Goal: Information Seeking & Learning: Learn about a topic

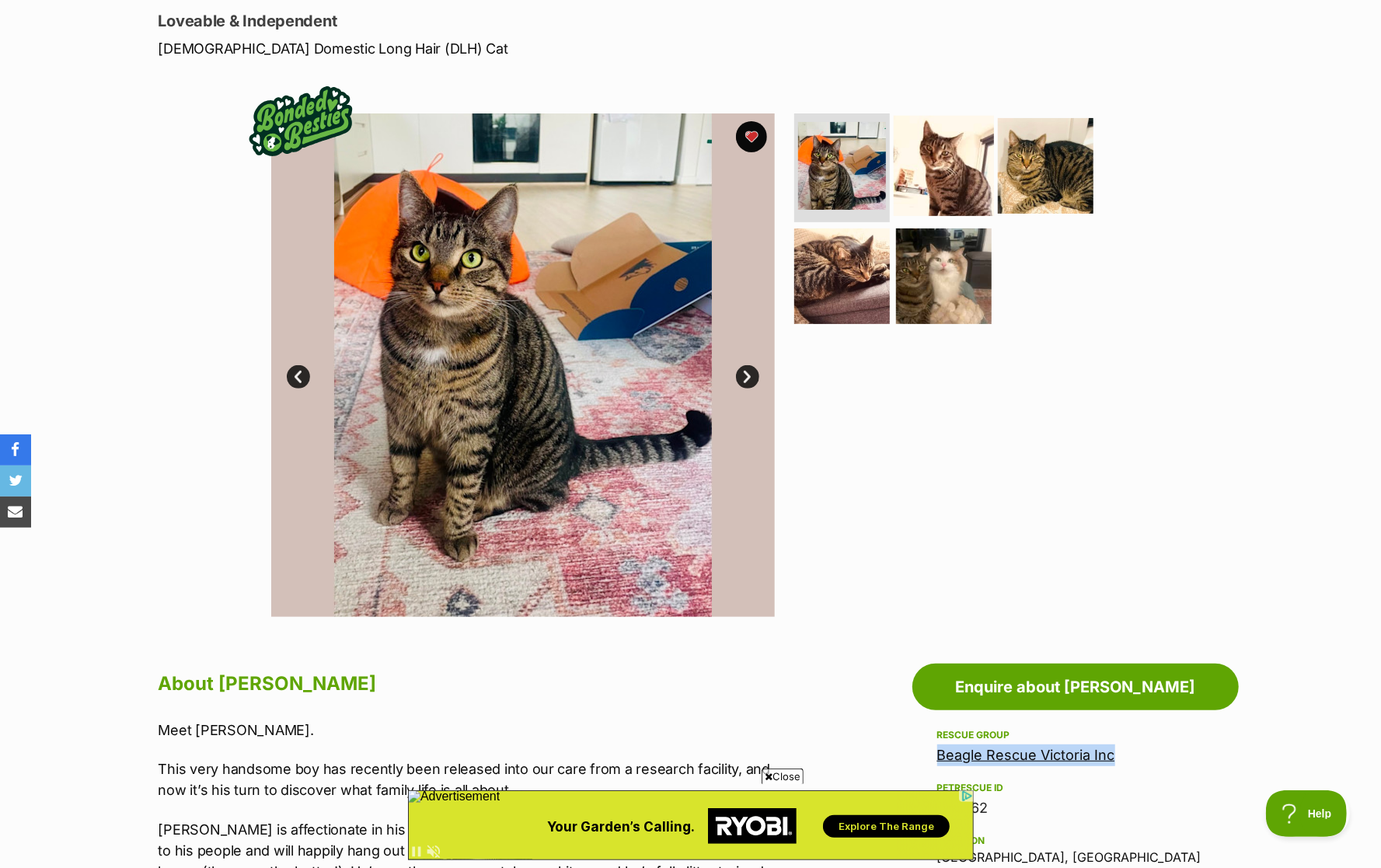
click at [950, 181] on img at bounding box center [944, 166] width 101 height 101
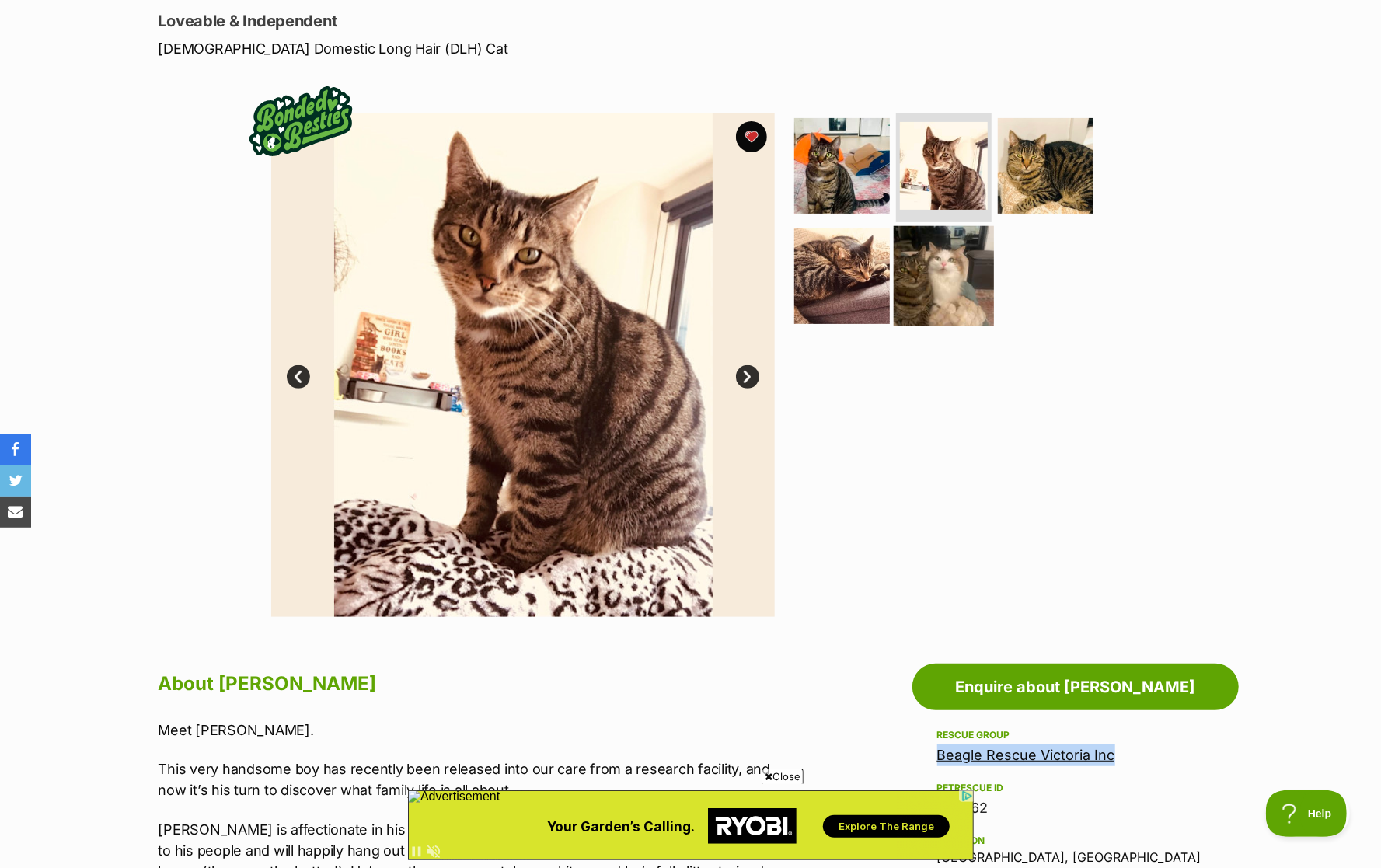
click at [942, 263] on img at bounding box center [944, 276] width 101 height 101
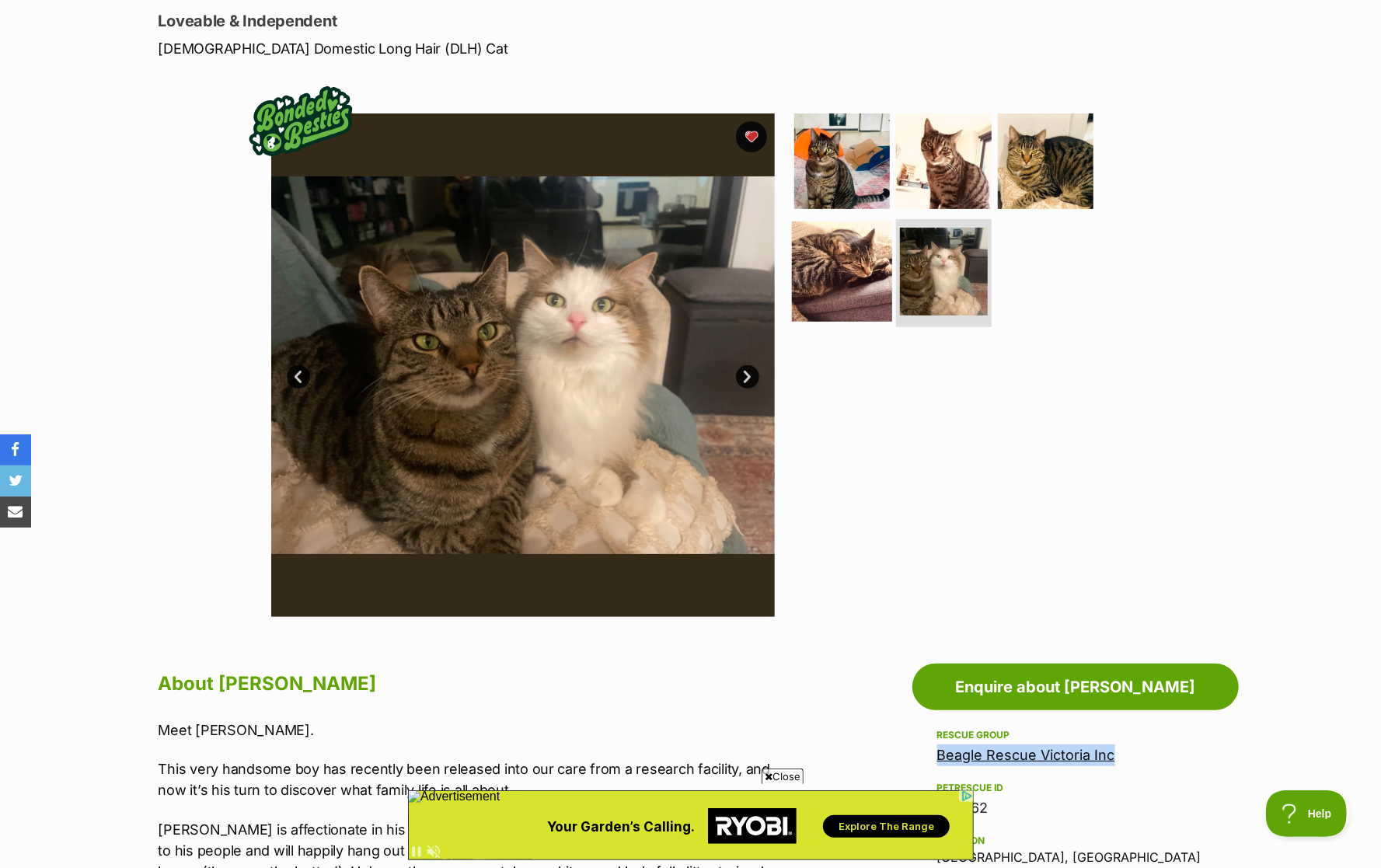
click at [852, 279] on img at bounding box center [842, 271] width 101 height 101
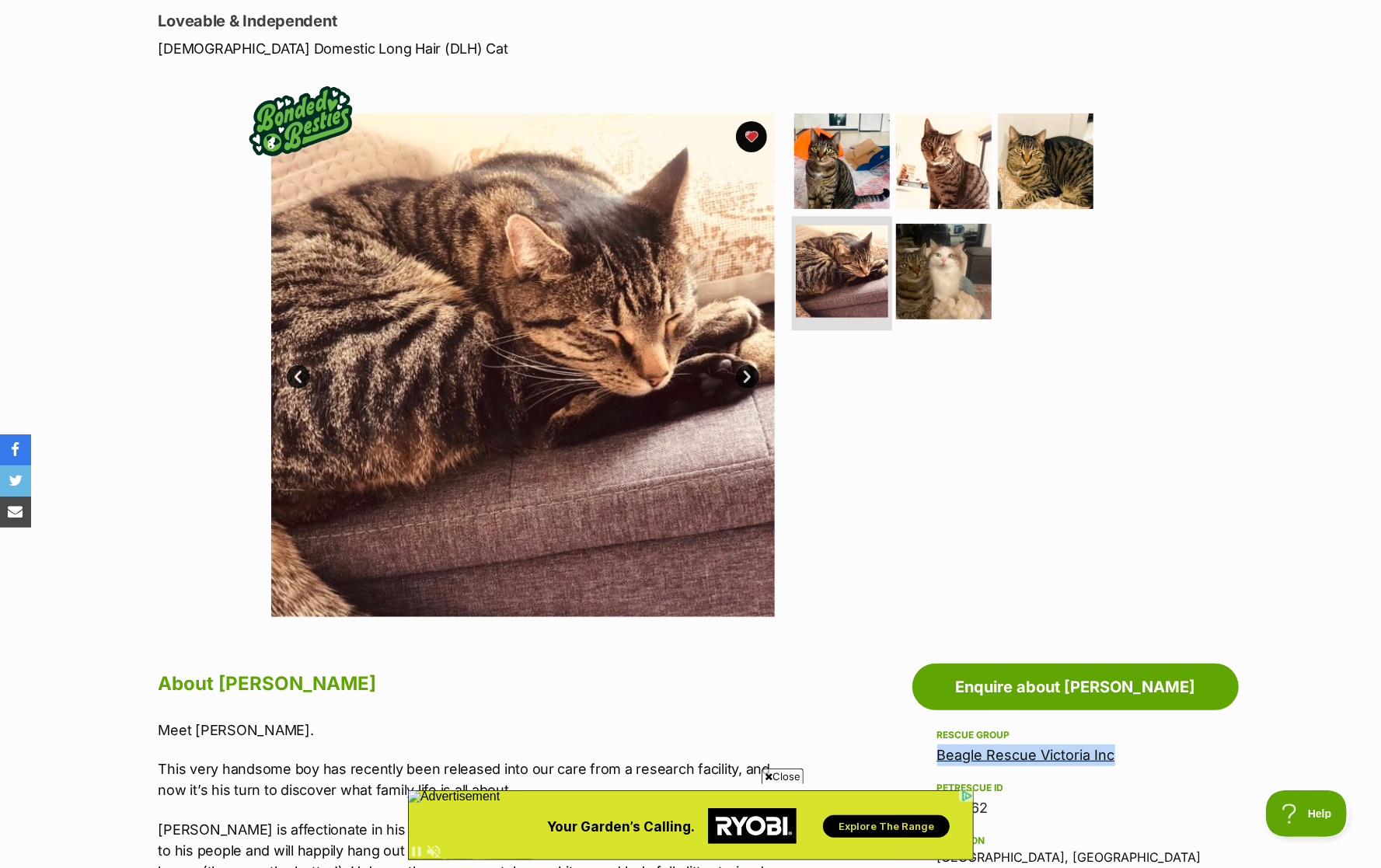
scroll to position [739, 0]
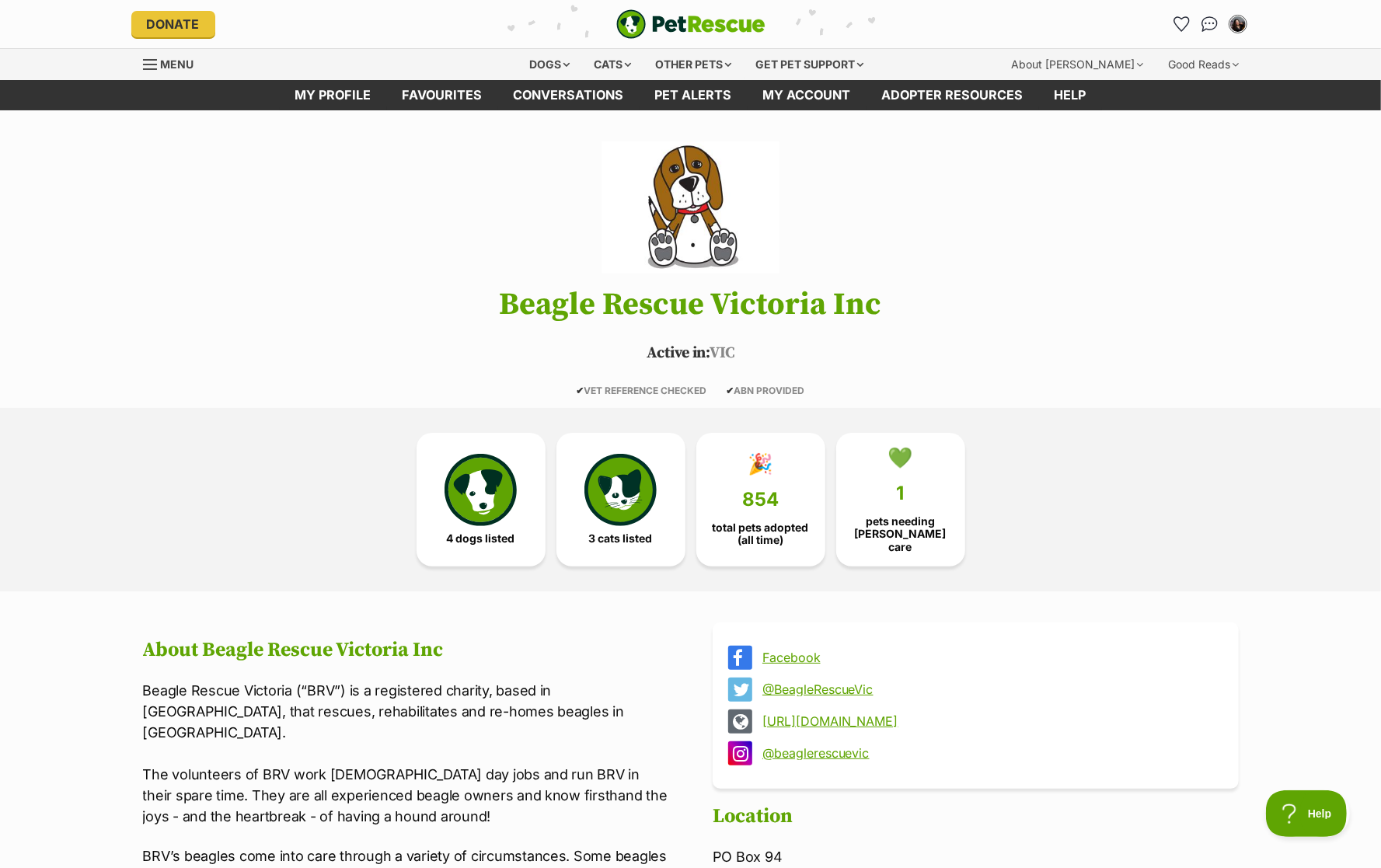
click at [808, 747] on link "@beaglerescuevic" at bounding box center [990, 753] width 455 height 14
click at [792, 650] on link "Facebook" at bounding box center [990, 657] width 455 height 14
click at [601, 68] on div "Cats" at bounding box center [612, 64] width 59 height 31
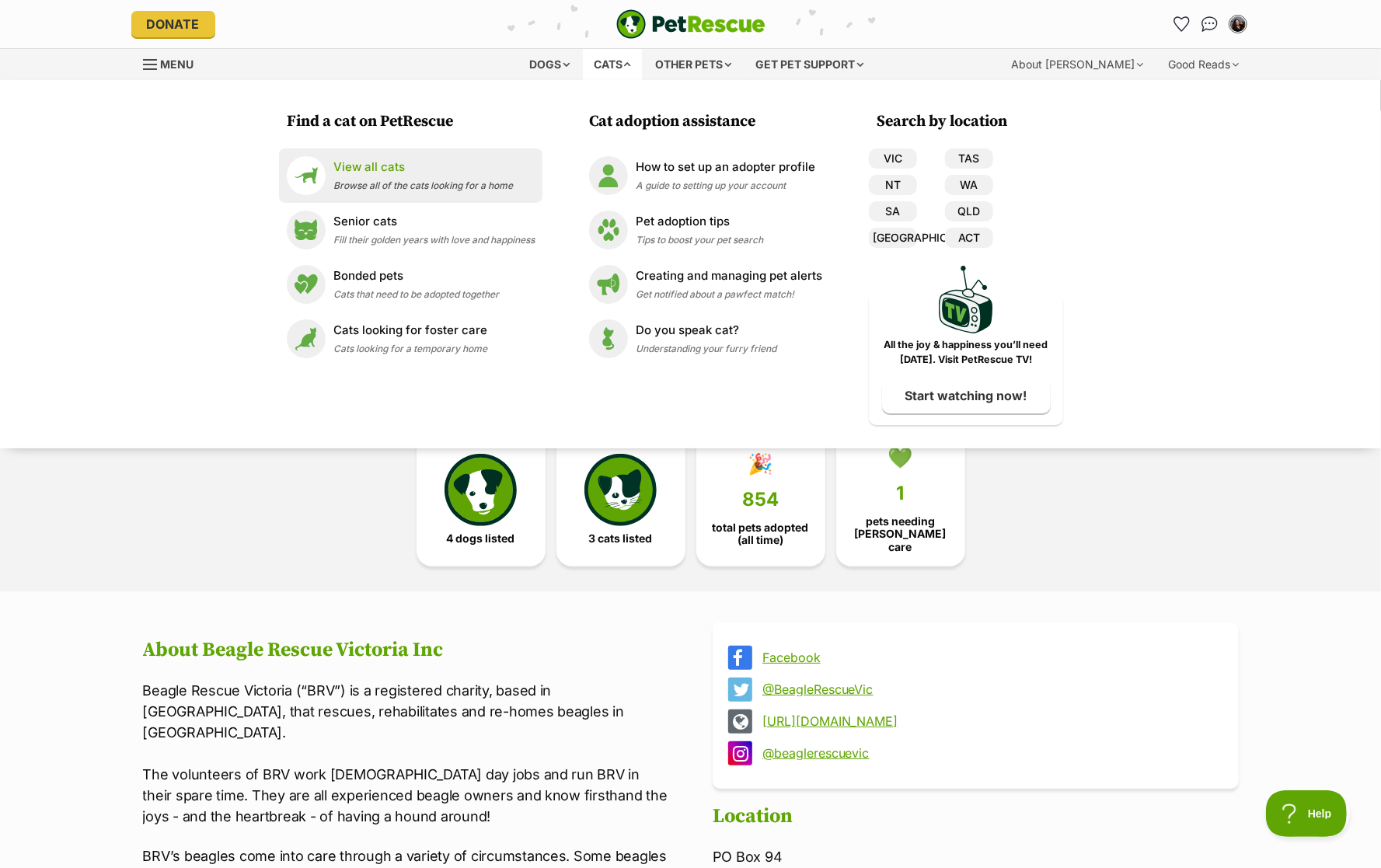
click at [500, 156] on link "View all cats Browse all of the cats looking for a home" at bounding box center [411, 175] width 248 height 39
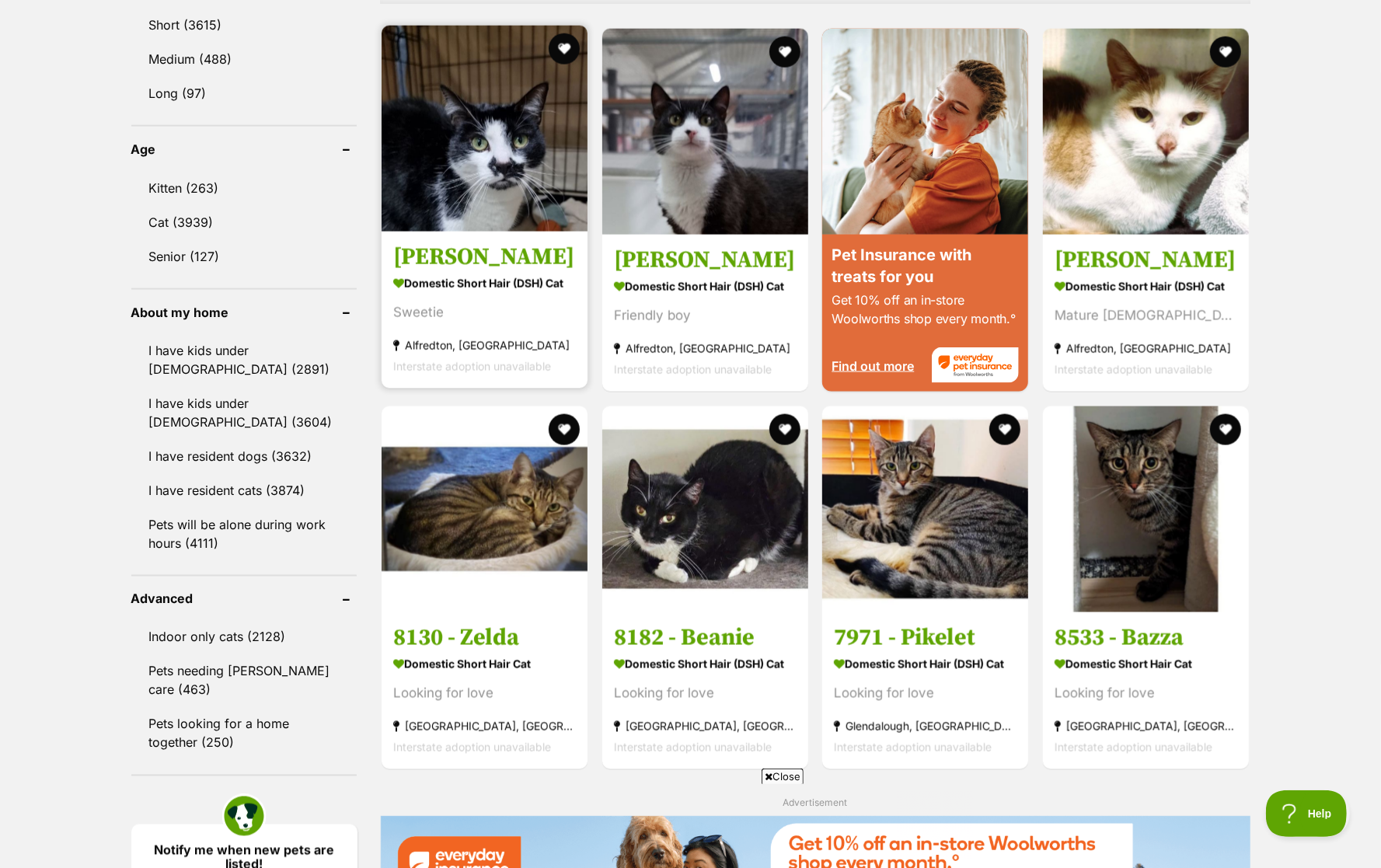
scroll to position [1608, 0]
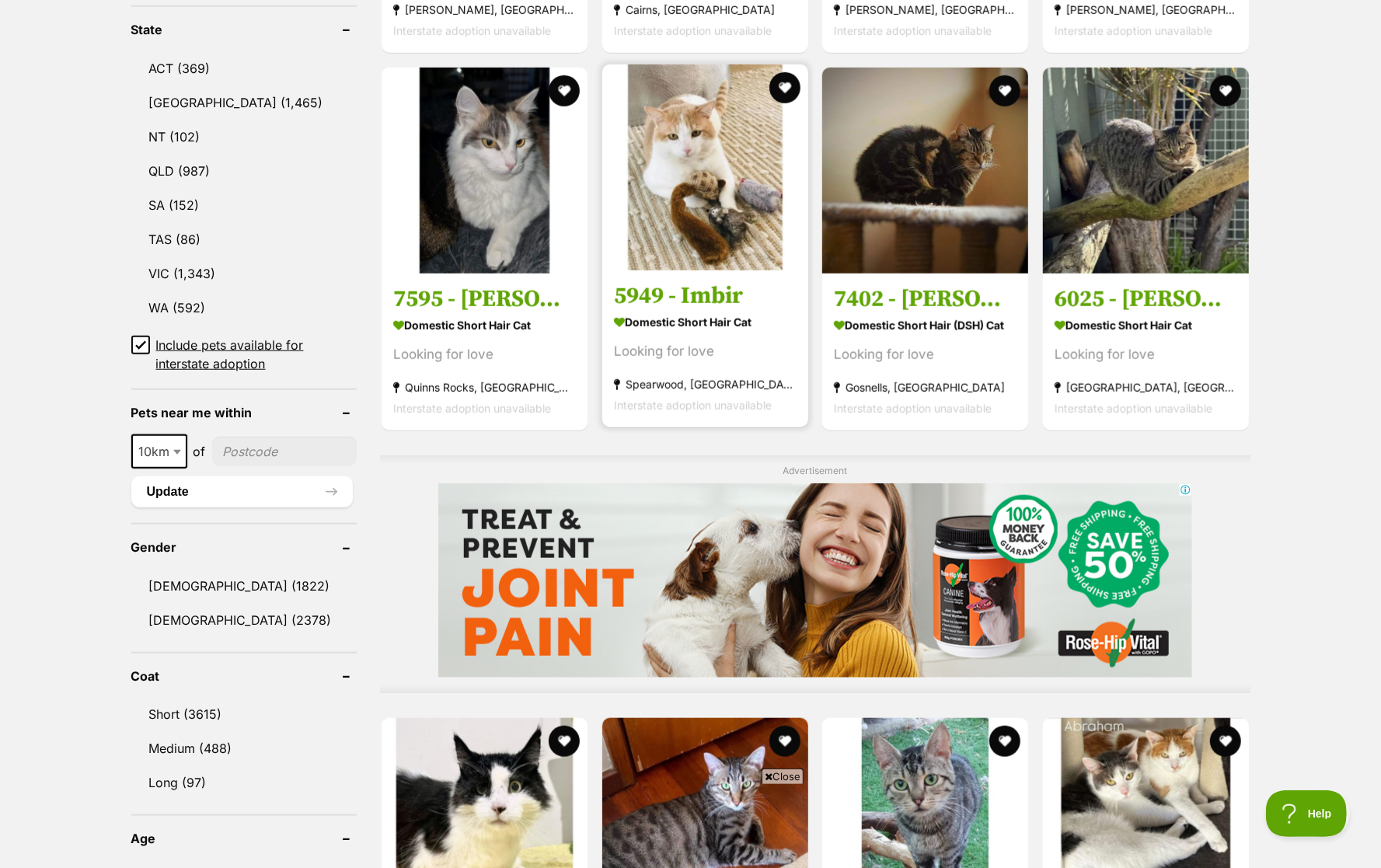
scroll to position [608, 0]
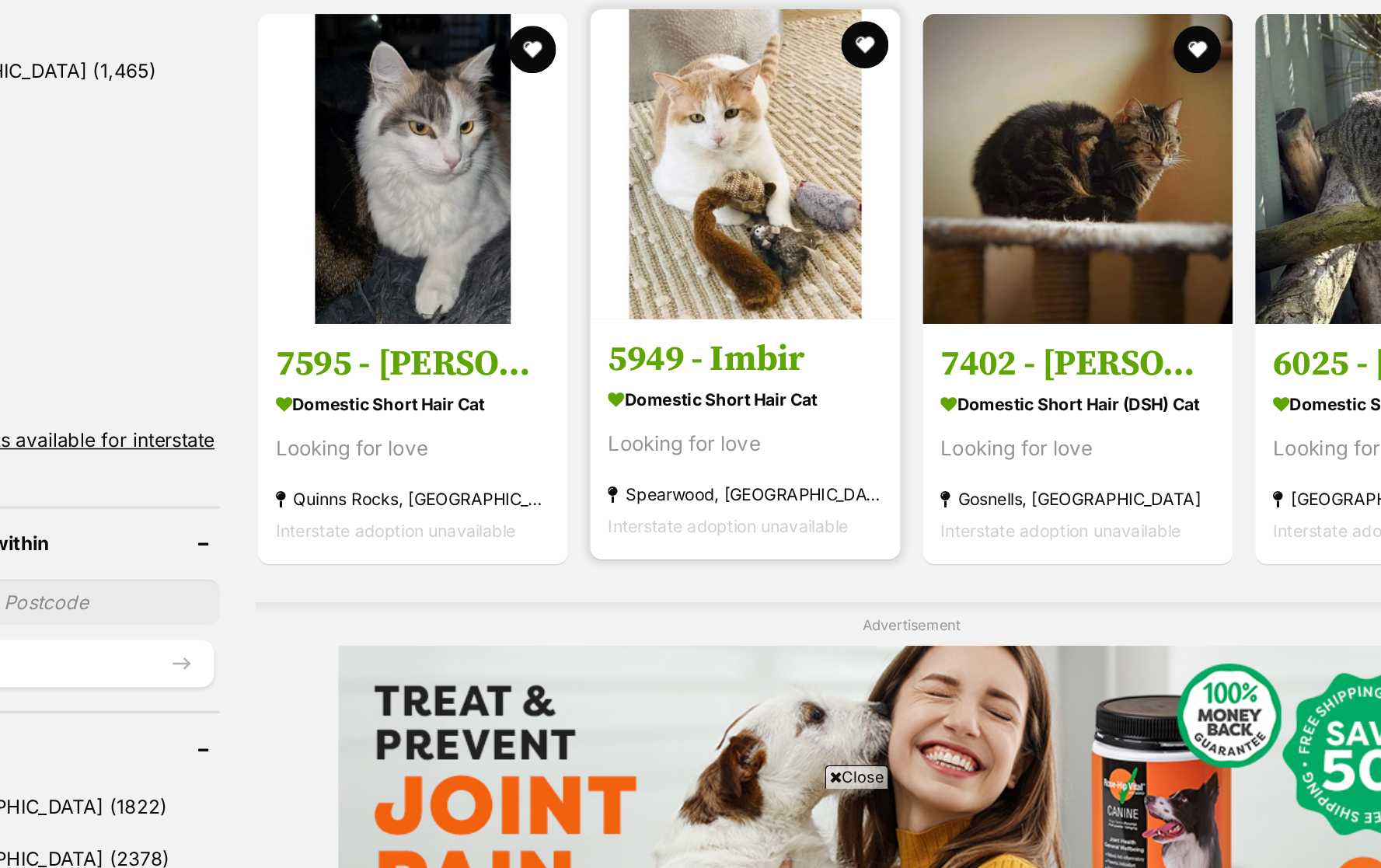
click at [607, 272] on img at bounding box center [709, 373] width 204 height 204
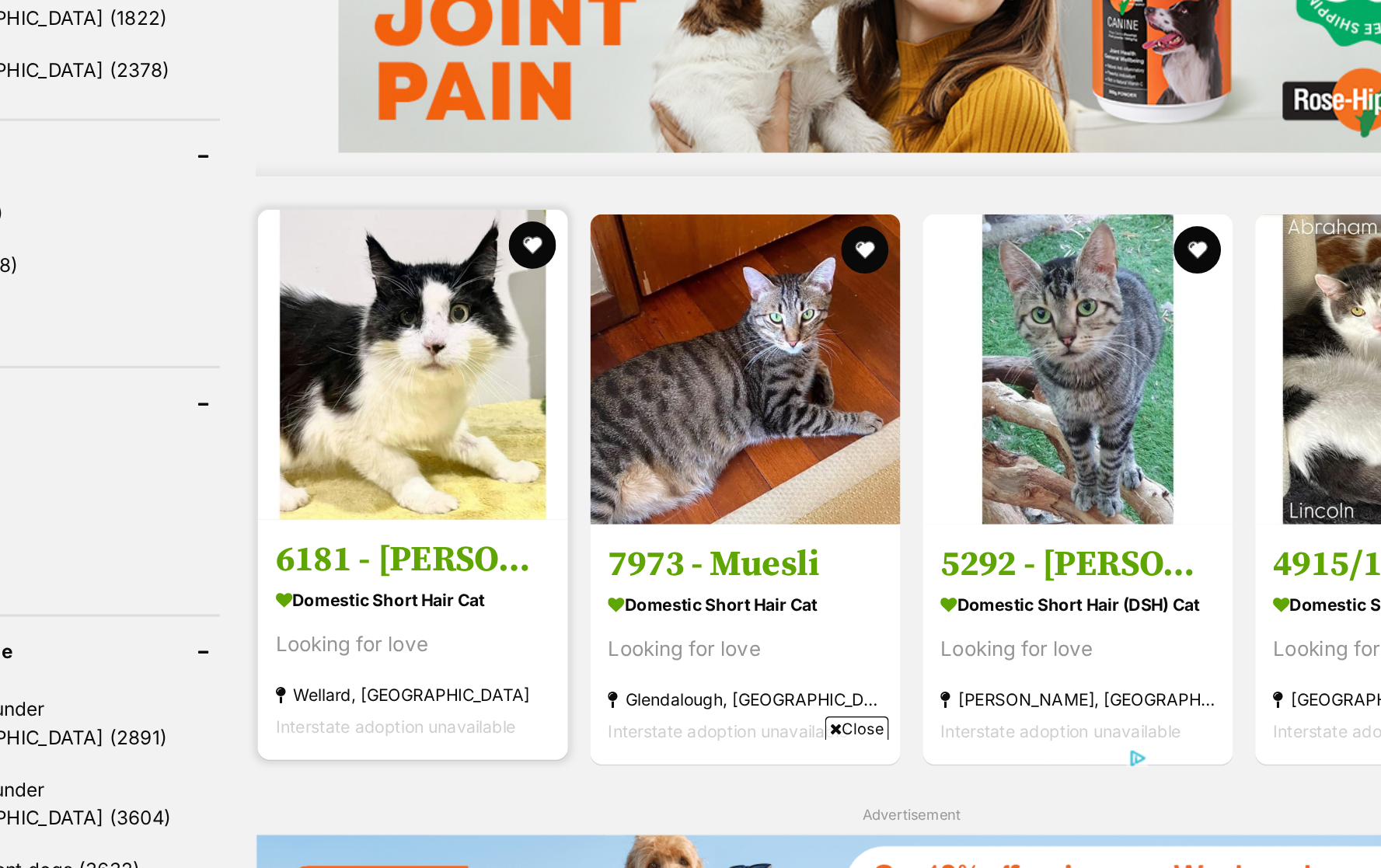
scroll to position [1096, 0]
